Goal: Find specific page/section: Find specific page/section

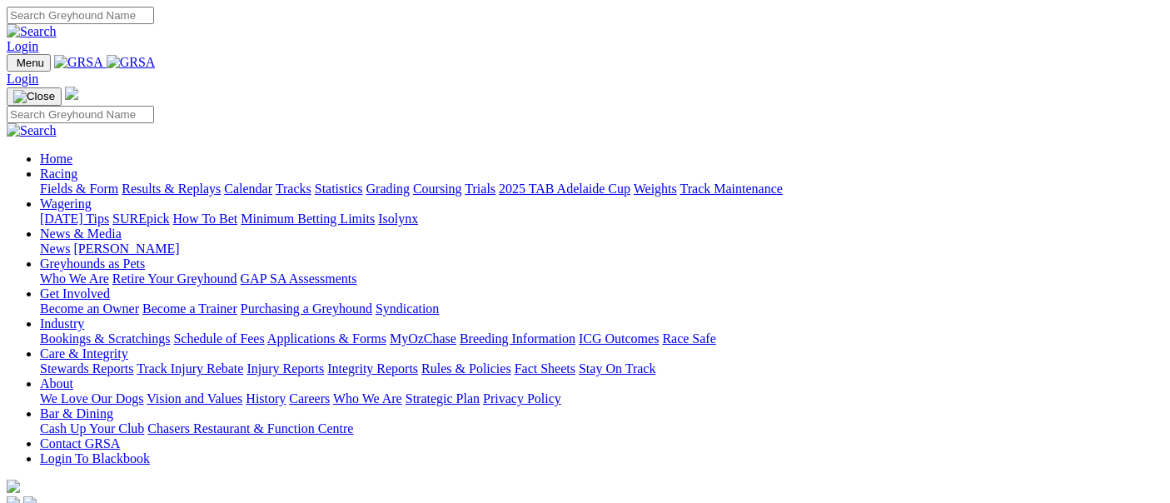
click at [76, 182] on link "Fields & Form" at bounding box center [79, 189] width 78 height 14
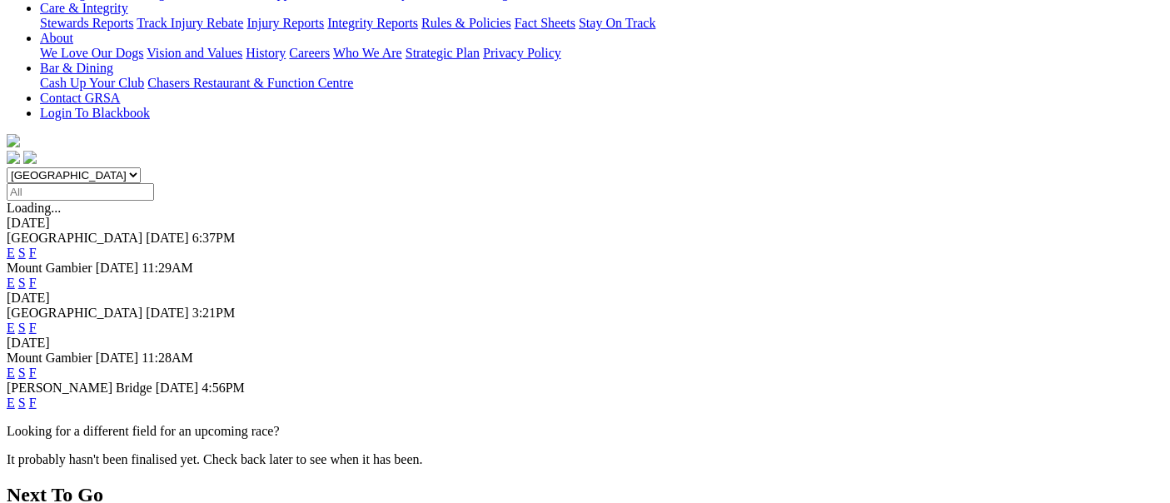
scroll to position [370, 0]
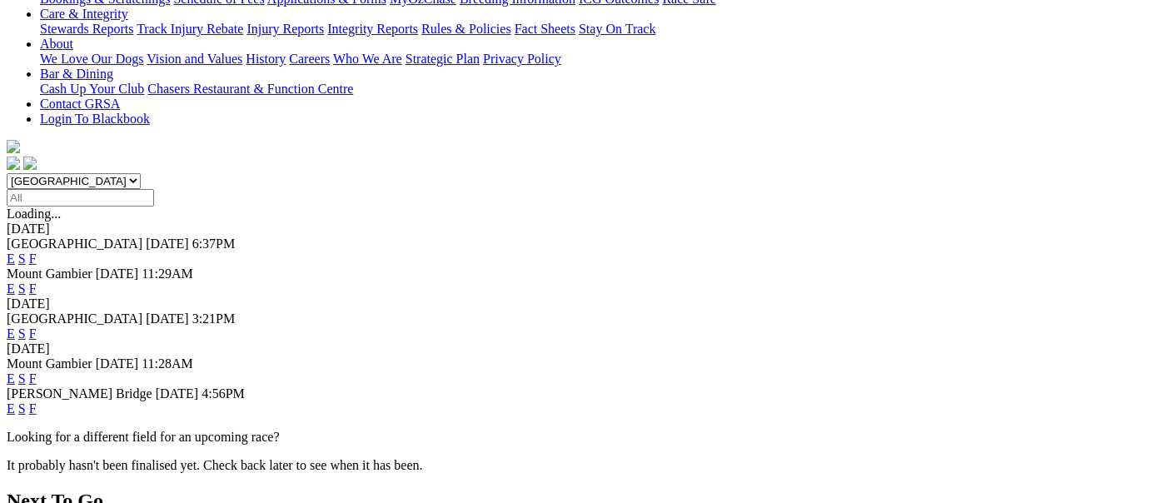
click at [37, 401] on link "F" at bounding box center [32, 408] width 7 height 14
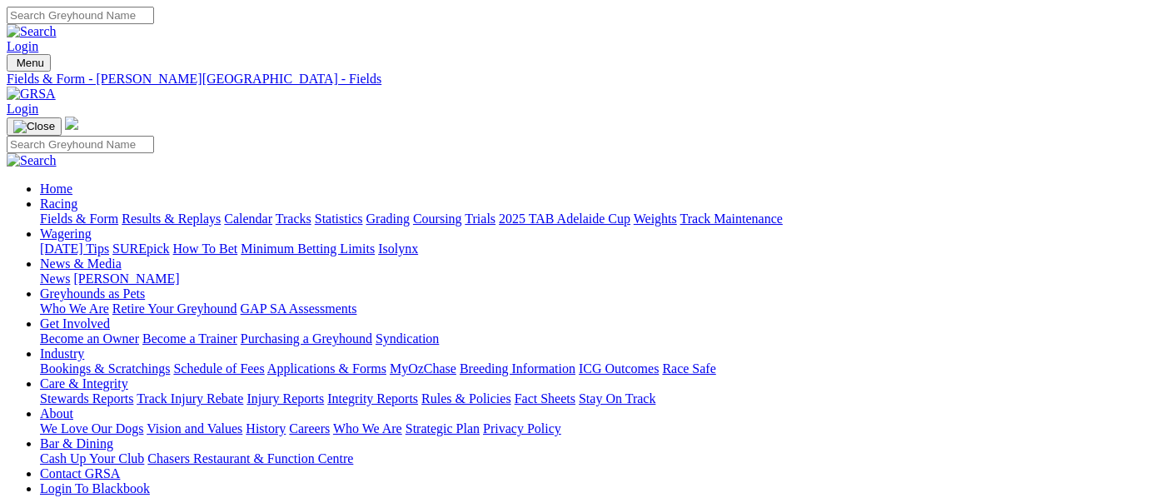
click at [69, 212] on link "Fields & Form" at bounding box center [79, 219] width 78 height 14
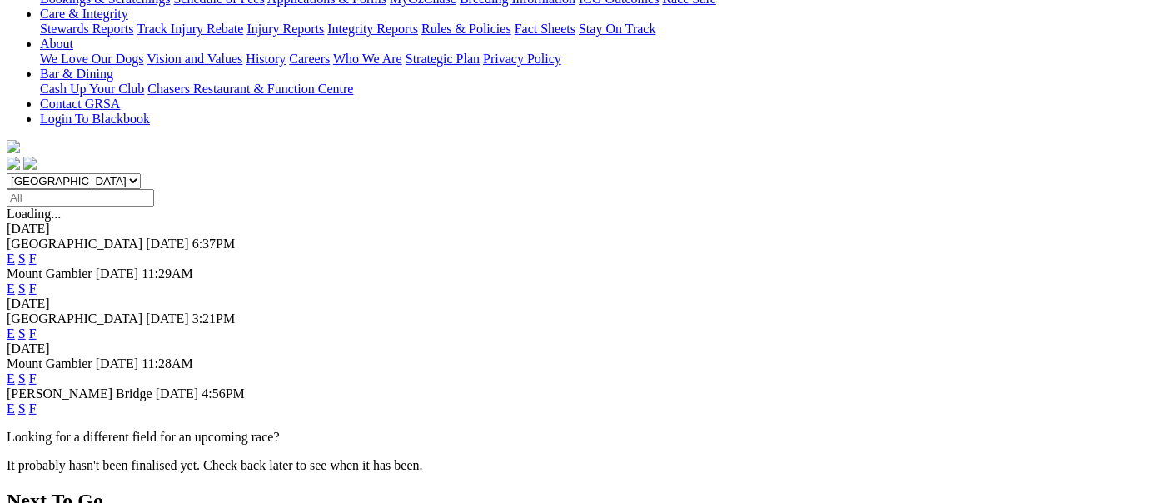
click at [37, 401] on link "F" at bounding box center [32, 408] width 7 height 14
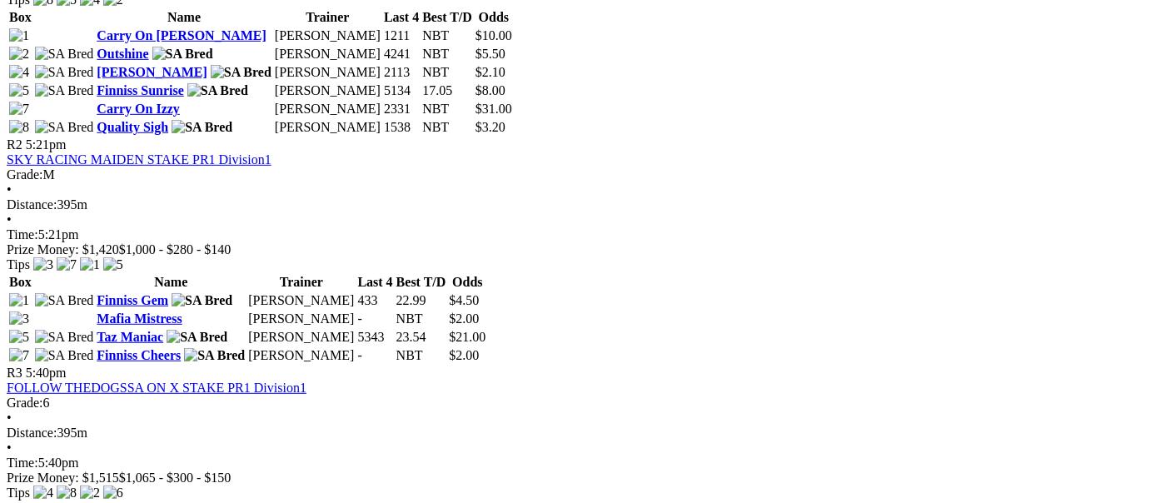
scroll to position [1110, 0]
